Goal: Browse casually

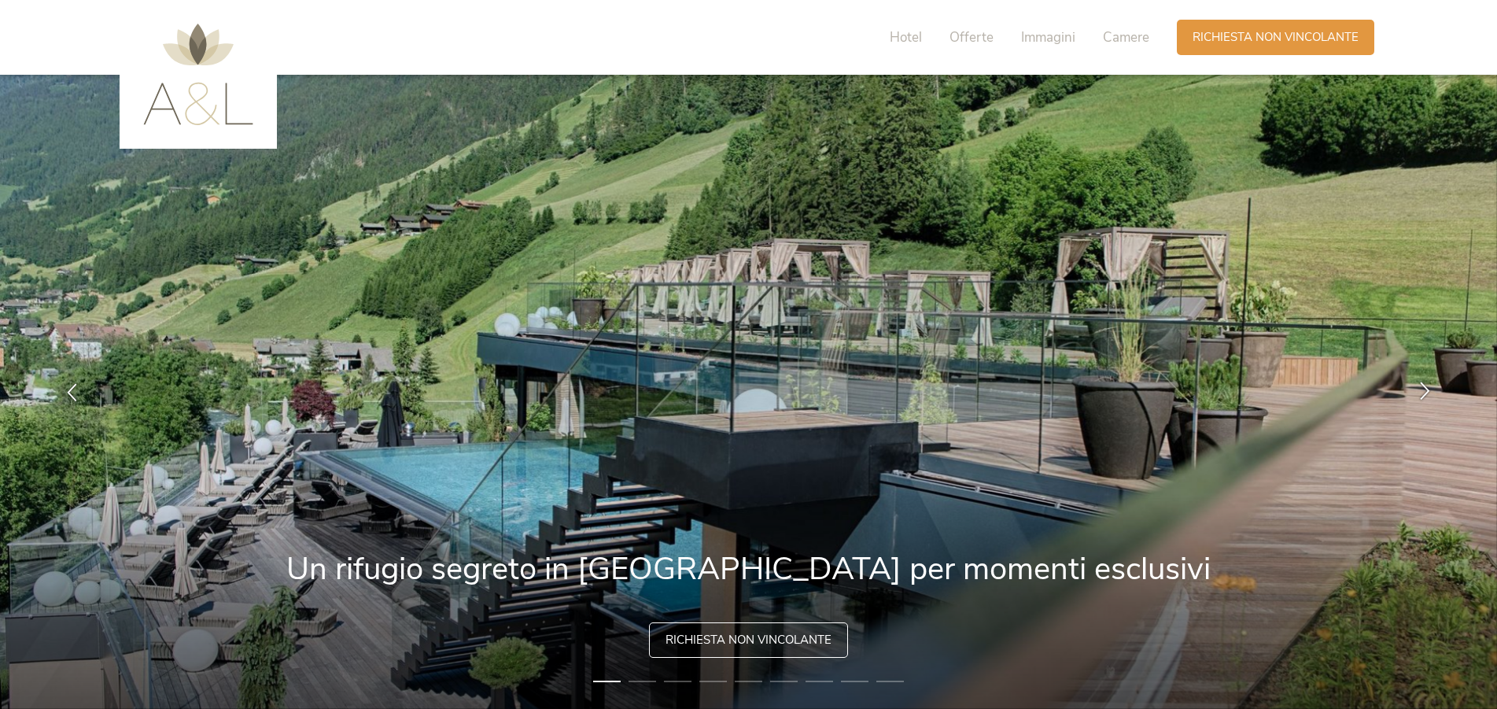
click at [1423, 385] on icon at bounding box center [1425, 390] width 18 height 18
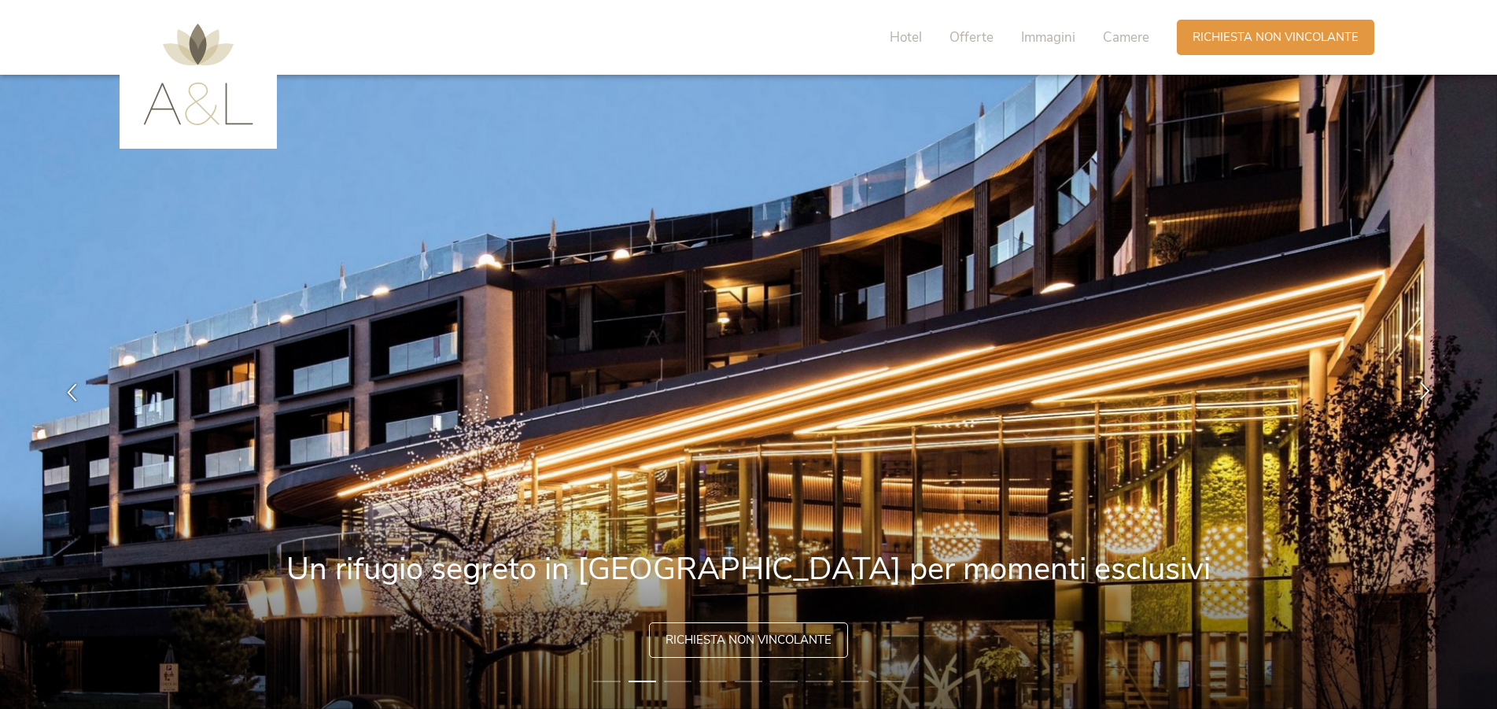
click at [1421, 385] on icon at bounding box center [1425, 390] width 18 height 18
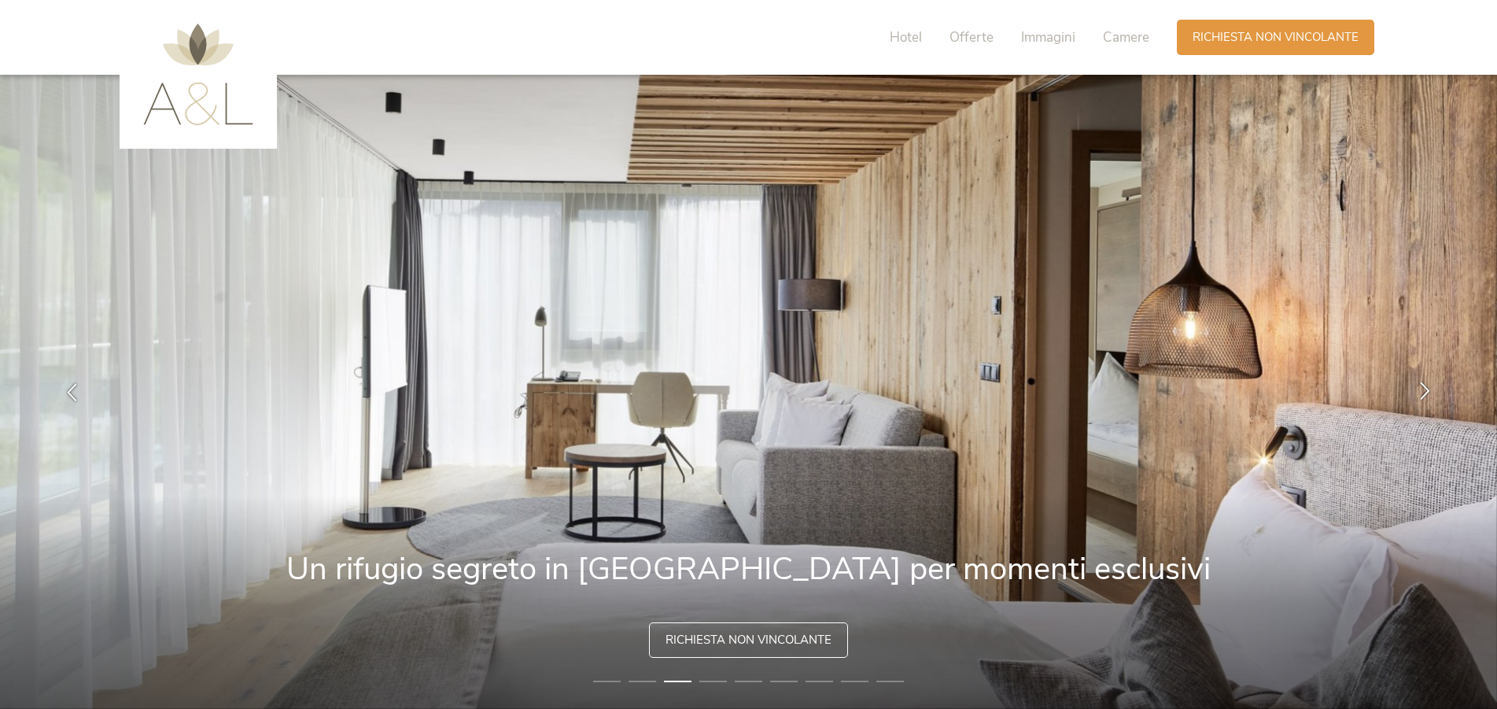
click at [1421, 385] on icon at bounding box center [1425, 390] width 18 height 18
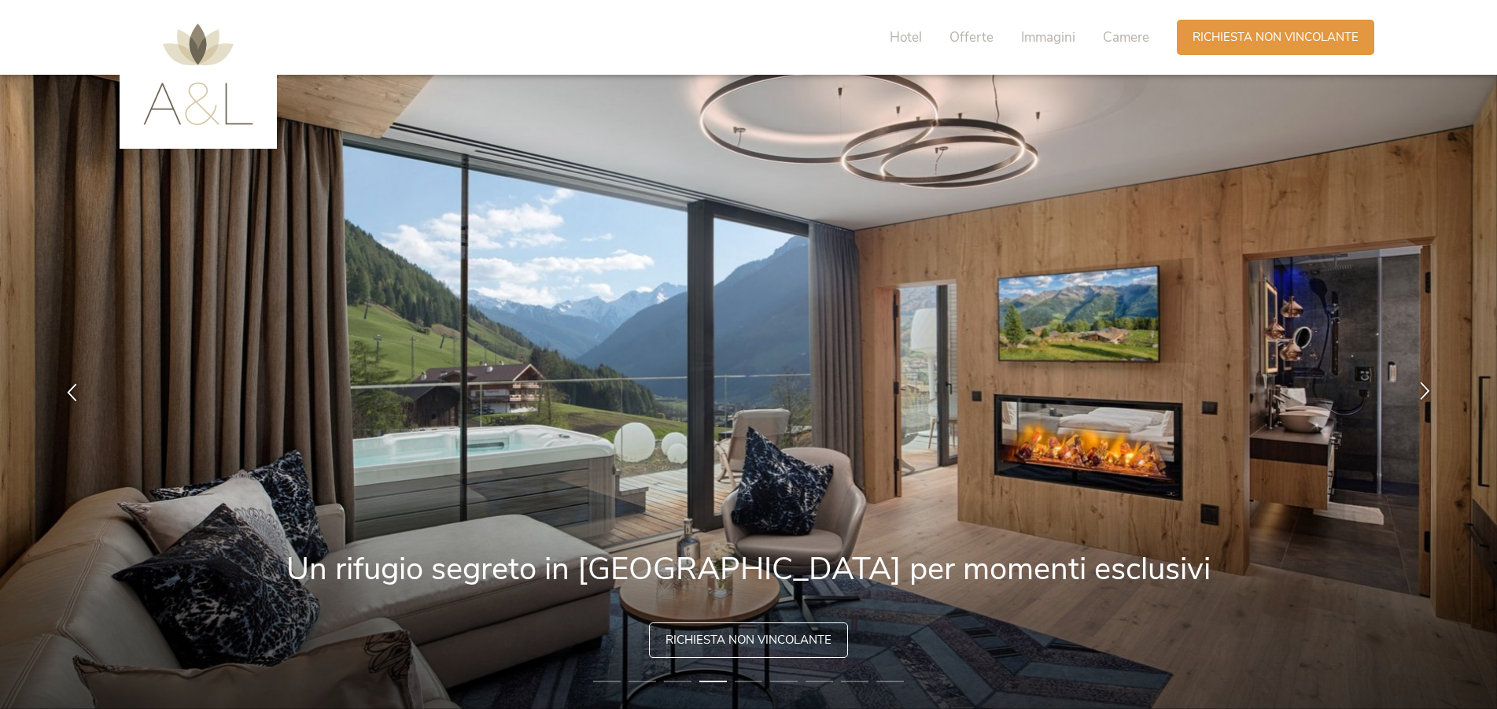
click at [1421, 385] on icon at bounding box center [1425, 390] width 18 height 18
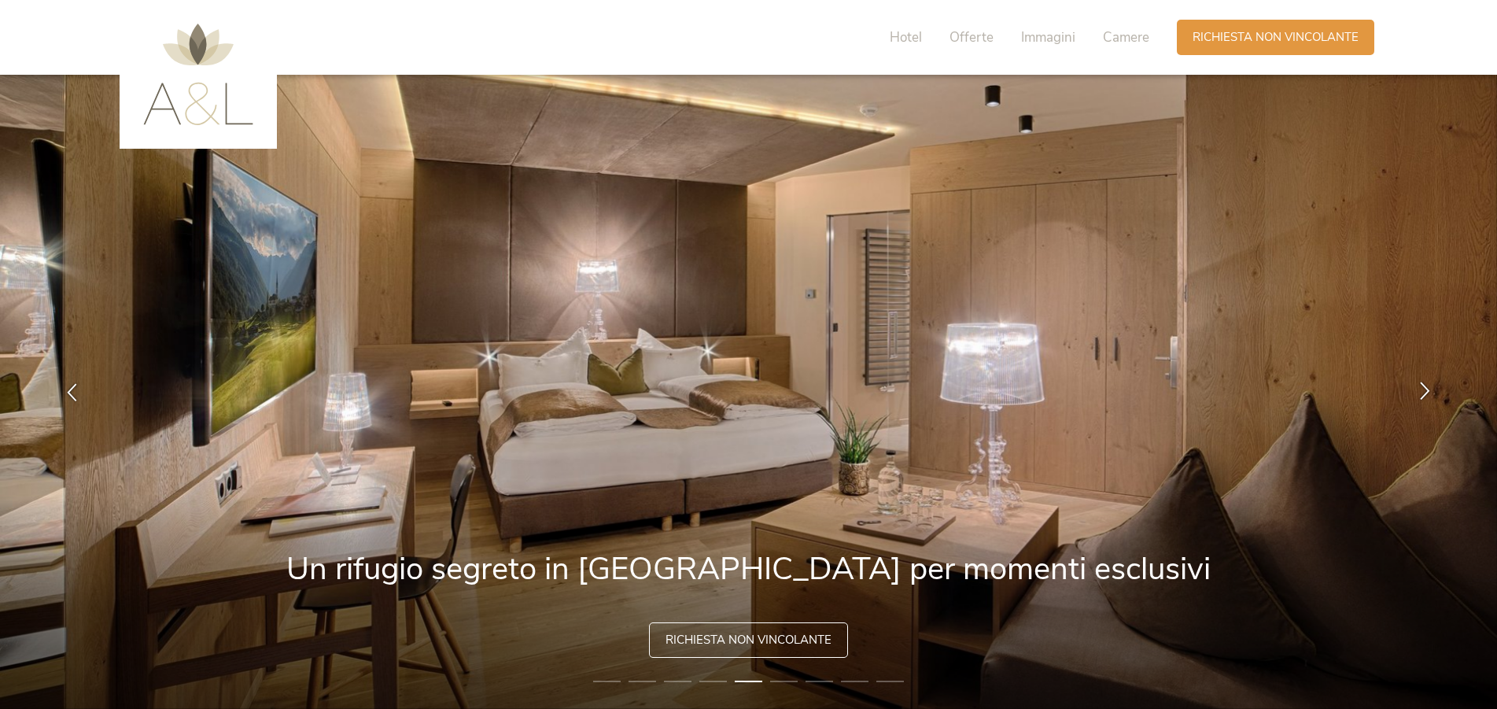
click at [1421, 385] on icon at bounding box center [1425, 390] width 18 height 18
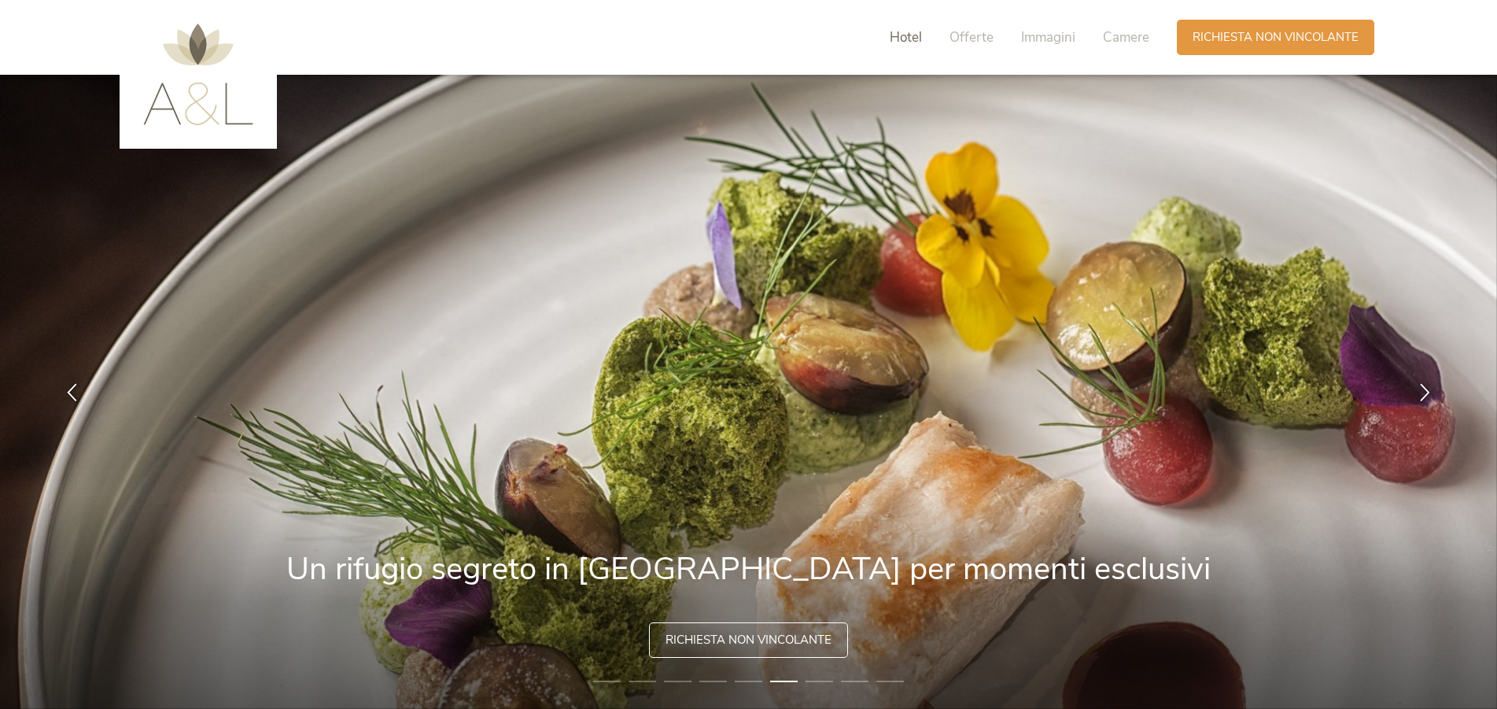
click at [909, 30] on span "Hotel" at bounding box center [905, 37] width 32 height 18
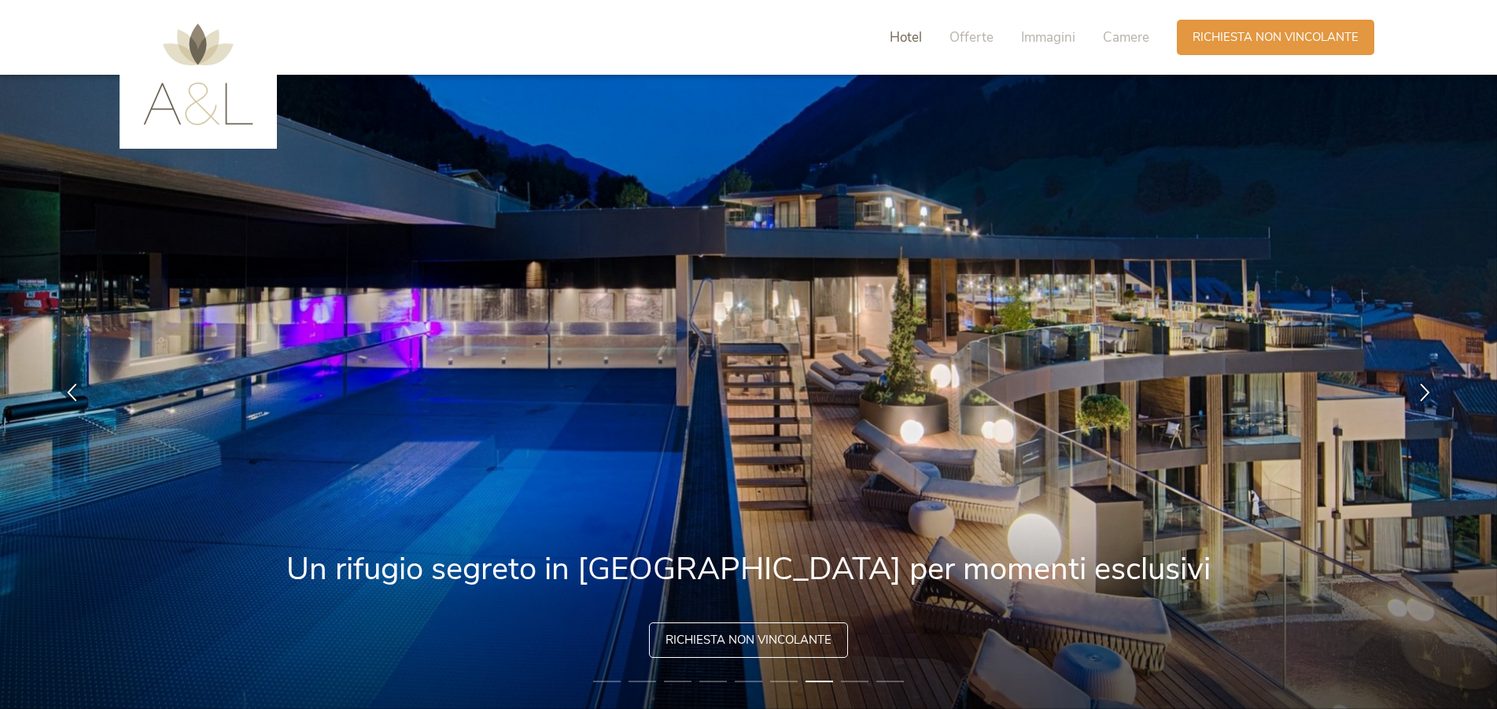
click at [893, 28] on span "Hotel" at bounding box center [905, 37] width 32 height 18
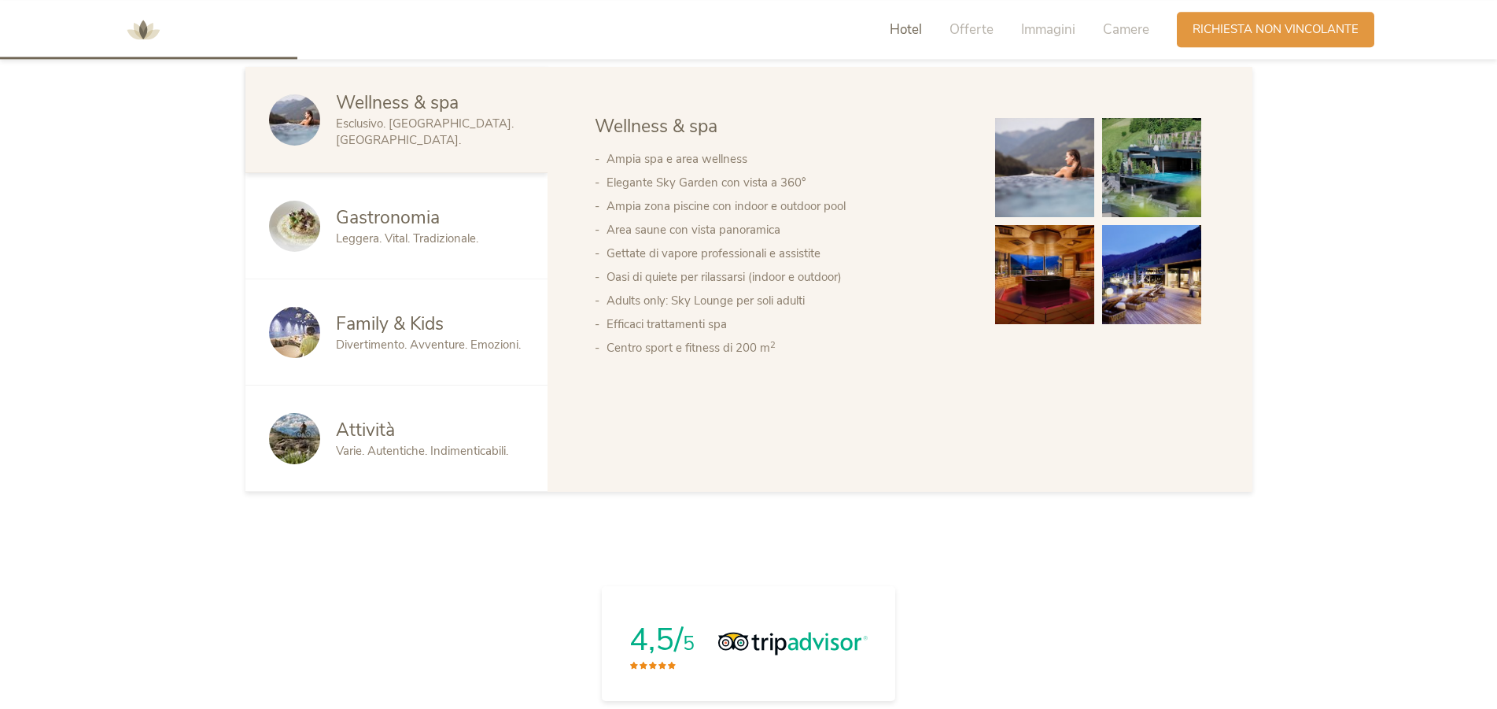
scroll to position [923, 0]
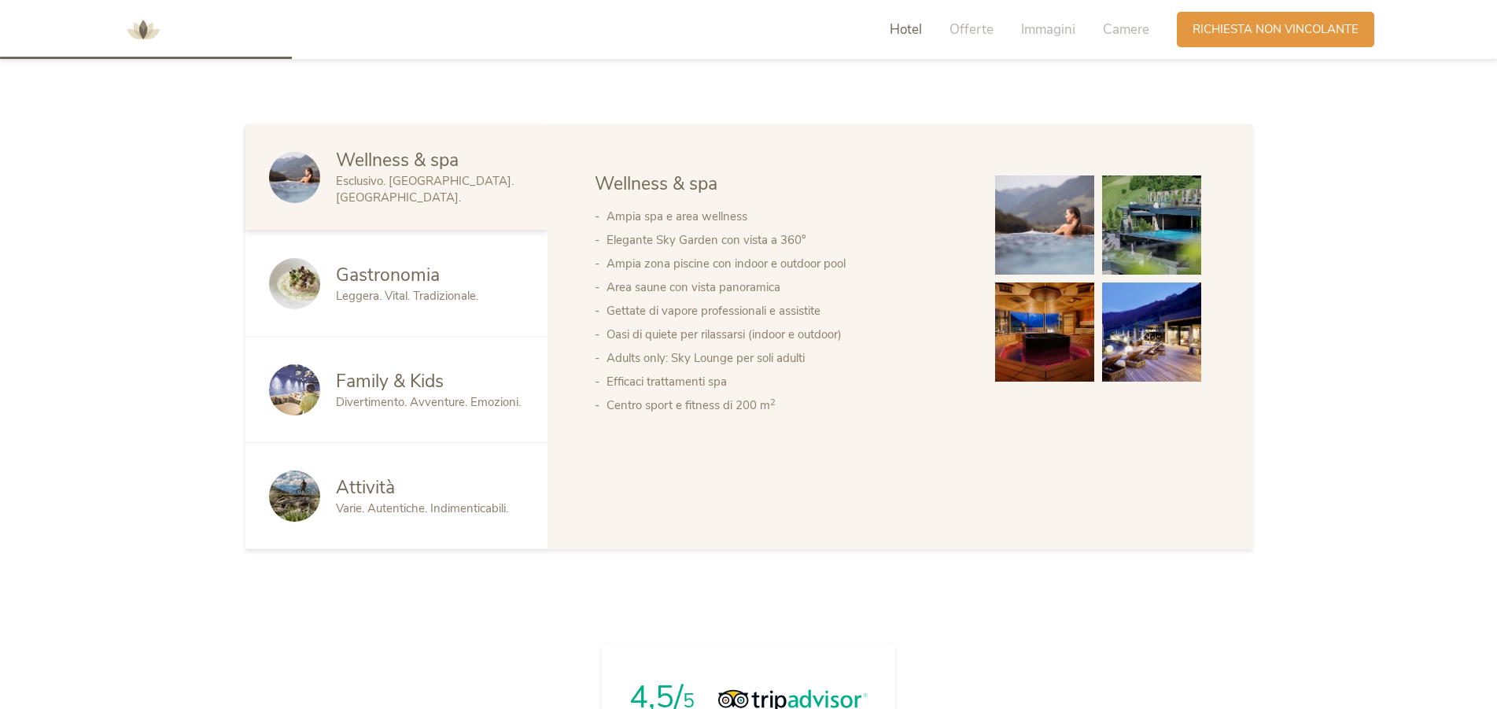
drag, startPoint x: 698, startPoint y: 248, endPoint x: 697, endPoint y: 240, distance: 8.0
click at [697, 240] on li "Elegante Sky Garden con vista a 360°" at bounding box center [784, 240] width 357 height 24
click at [695, 204] on div "Ampia spa e area wellness Elegante [GEOGRAPHIC_DATA] con vista a 360° Ampia zon…" at bounding box center [779, 307] width 369 height 220
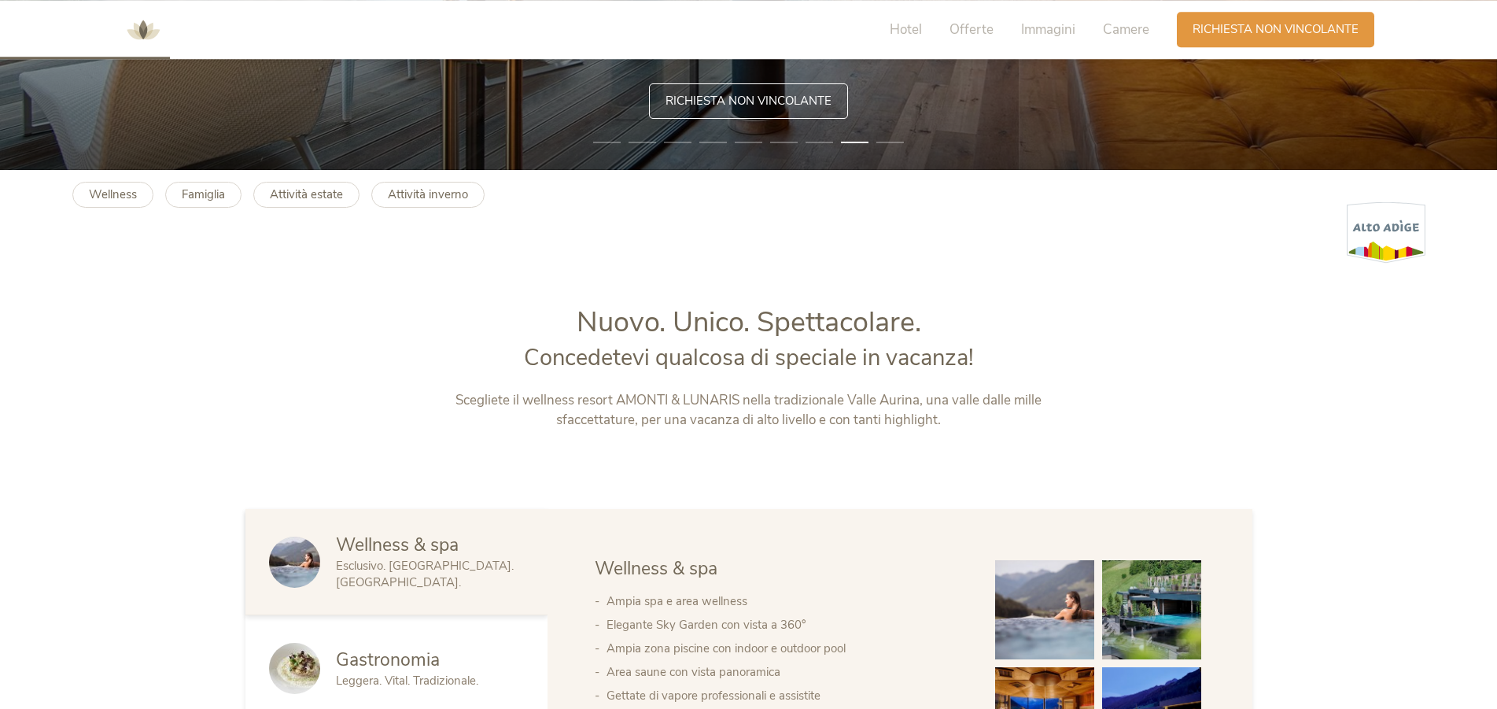
scroll to position [522, 0]
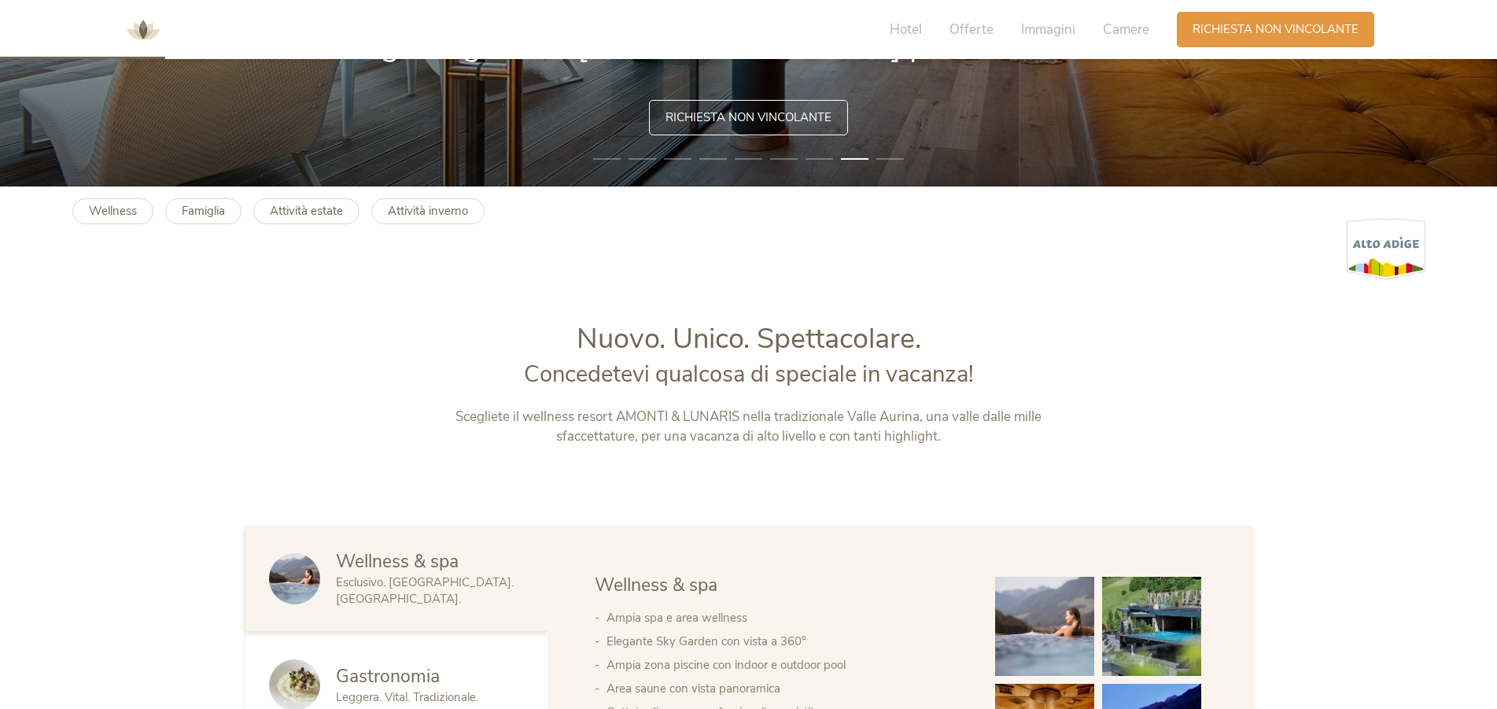
click at [447, 584] on span "Esclusivo. [GEOGRAPHIC_DATA]. [GEOGRAPHIC_DATA]." at bounding box center [425, 590] width 178 height 32
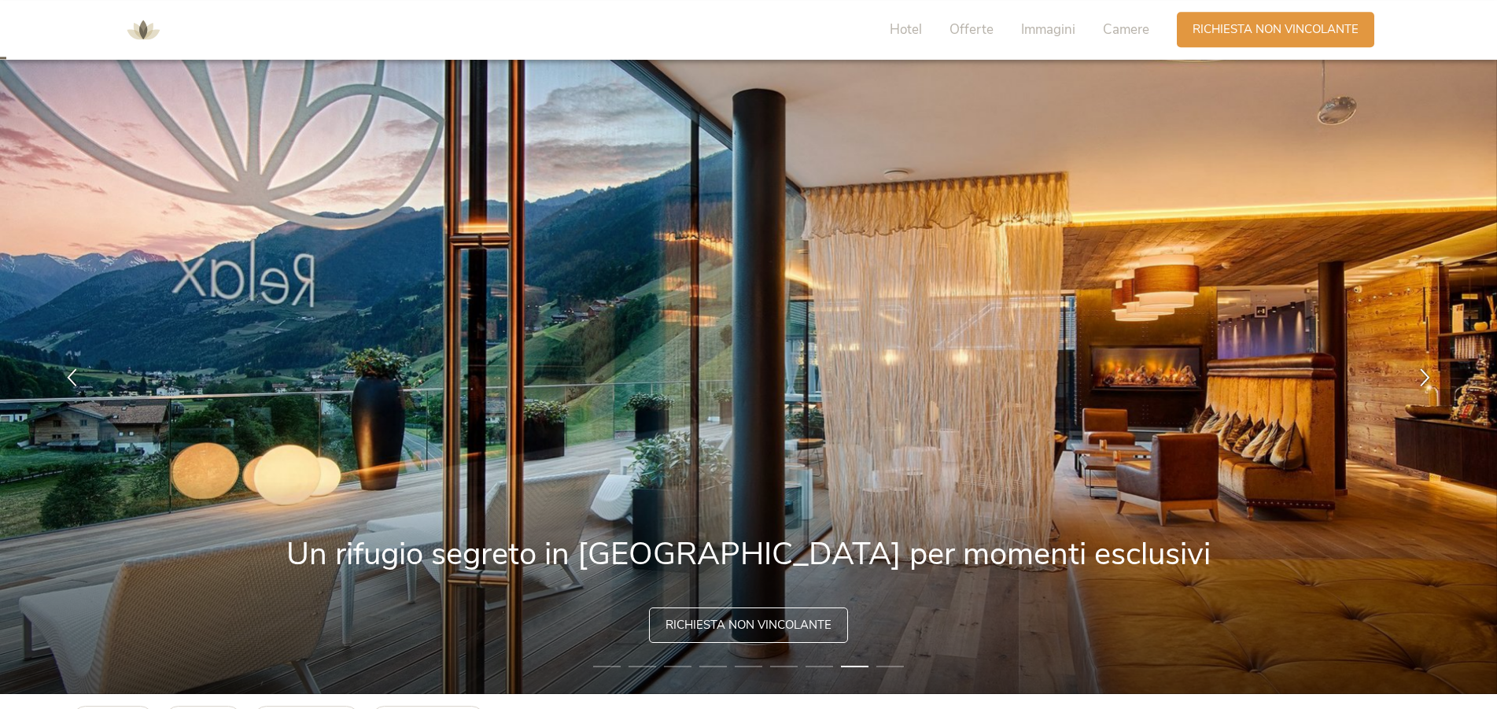
scroll to position [0, 0]
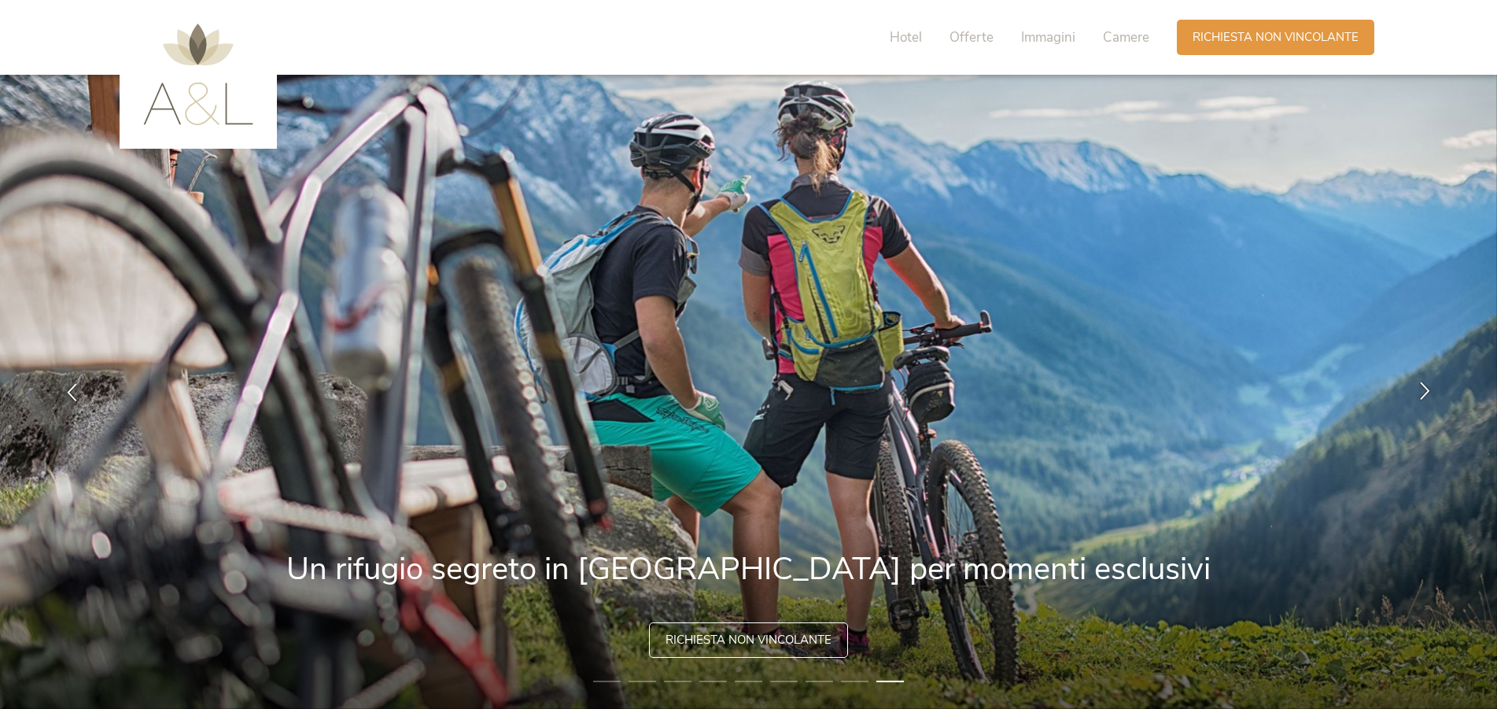
click at [1425, 386] on icon at bounding box center [1425, 390] width 18 height 18
